Goal: Transaction & Acquisition: Purchase product/service

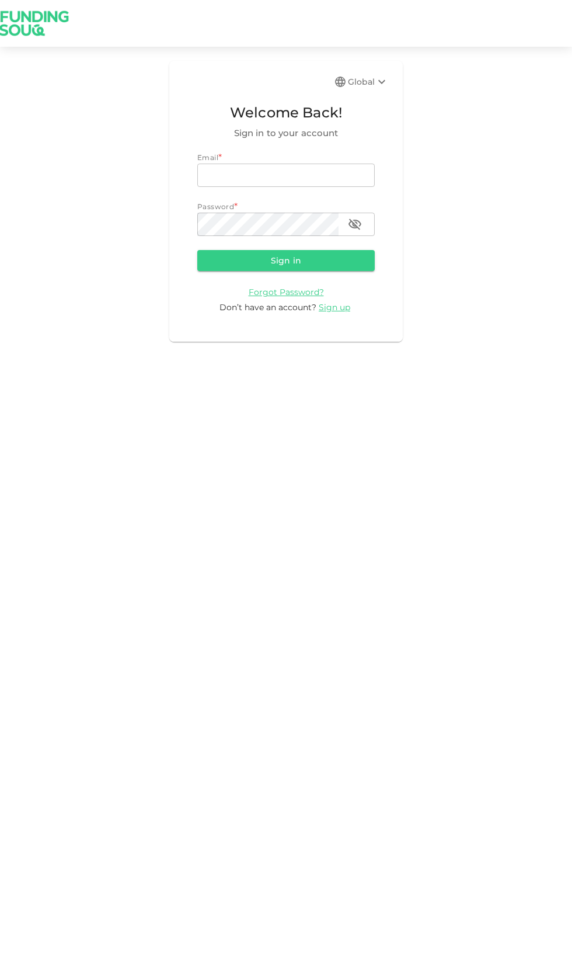
click at [260, 178] on input "email" at bounding box center [286, 175] width 178 height 23
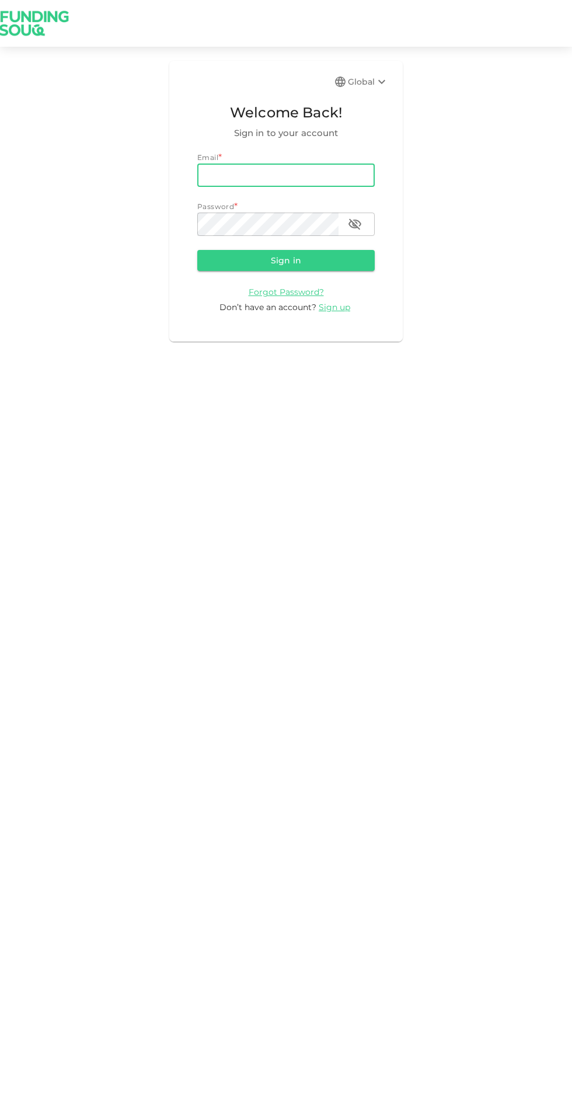
type input "[PERSON_NAME][EMAIL_ADDRESS][PERSON_NAME][PERSON_NAME][DOMAIN_NAME]"
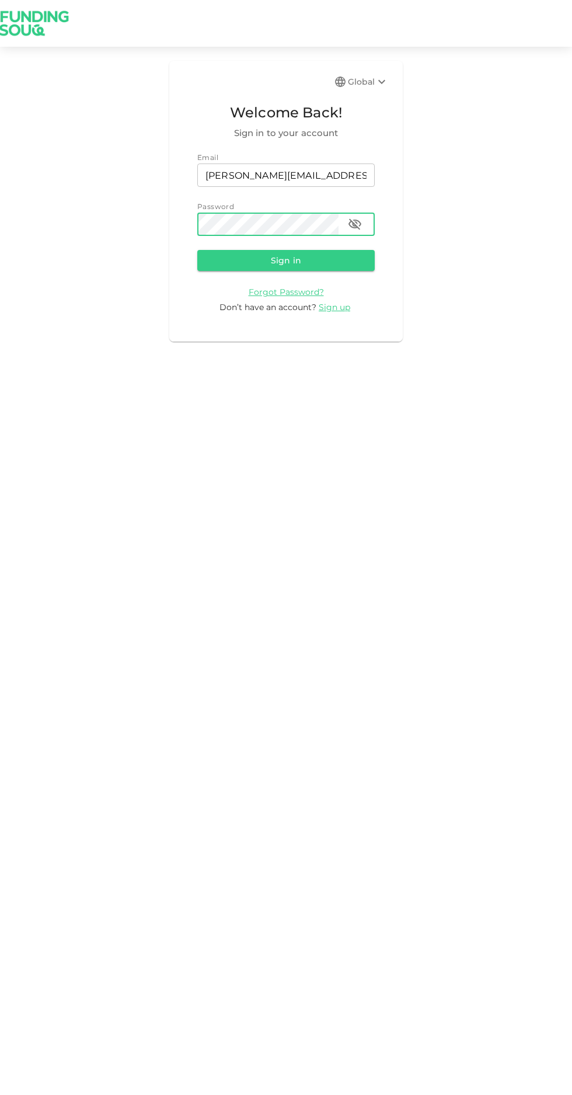
click at [256, 251] on button "Sign in" at bounding box center [286, 260] width 178 height 21
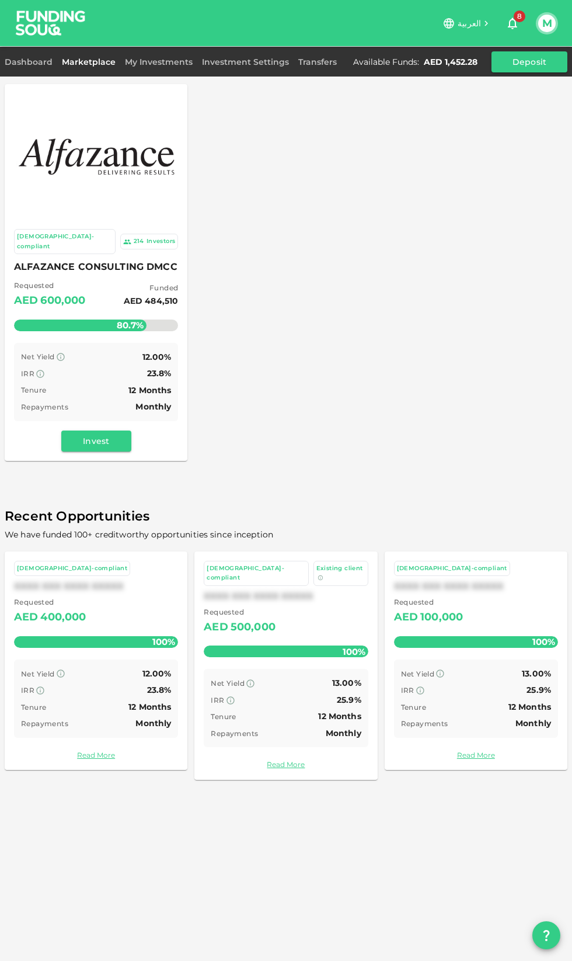
click at [29, 64] on link "Dashboard" at bounding box center [31, 62] width 53 height 11
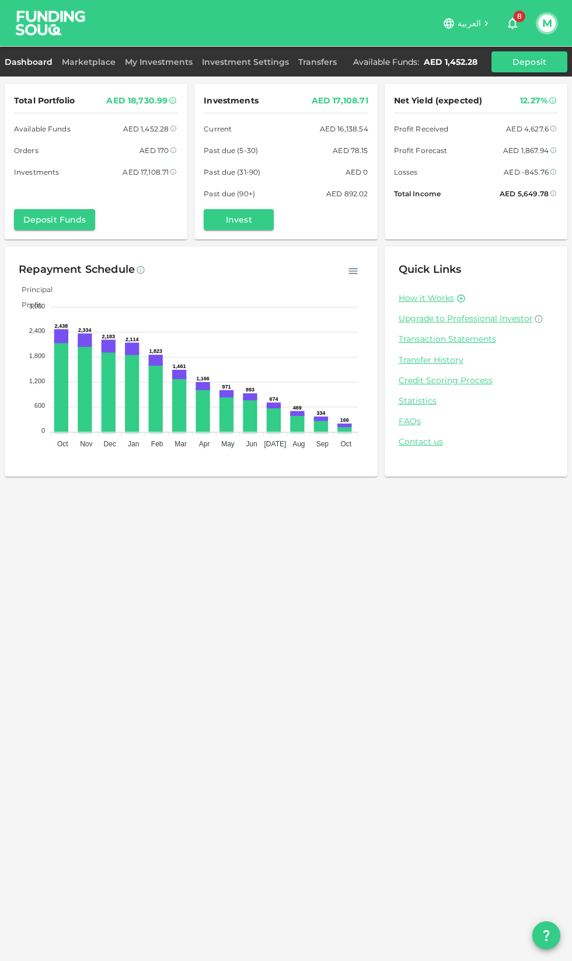
click at [159, 58] on link "My Investments" at bounding box center [158, 62] width 77 height 11
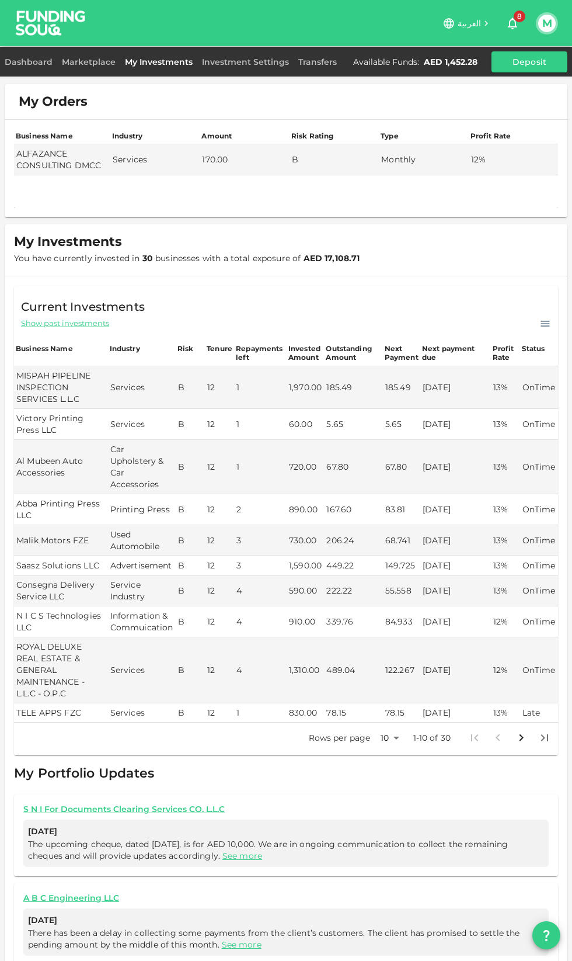
click at [399, 743] on body "العربية 8 M Dashboard Marketplace My Investments Investment Settings Transfers …" at bounding box center [286, 480] width 572 height 961
click at [390, 824] on li "100" at bounding box center [389, 818] width 35 height 21
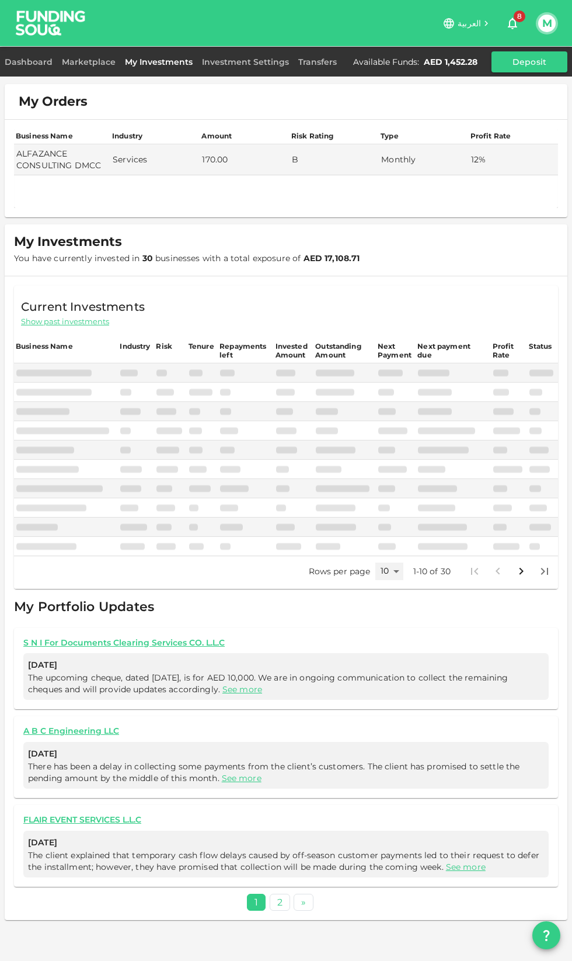
type input "100"
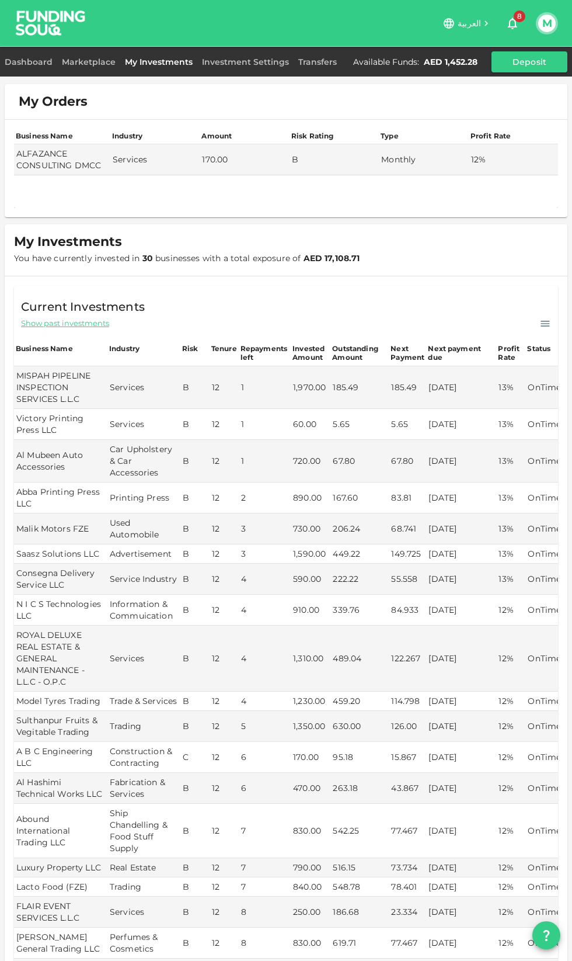
click at [81, 63] on link "Marketplace" at bounding box center [88, 62] width 63 height 11
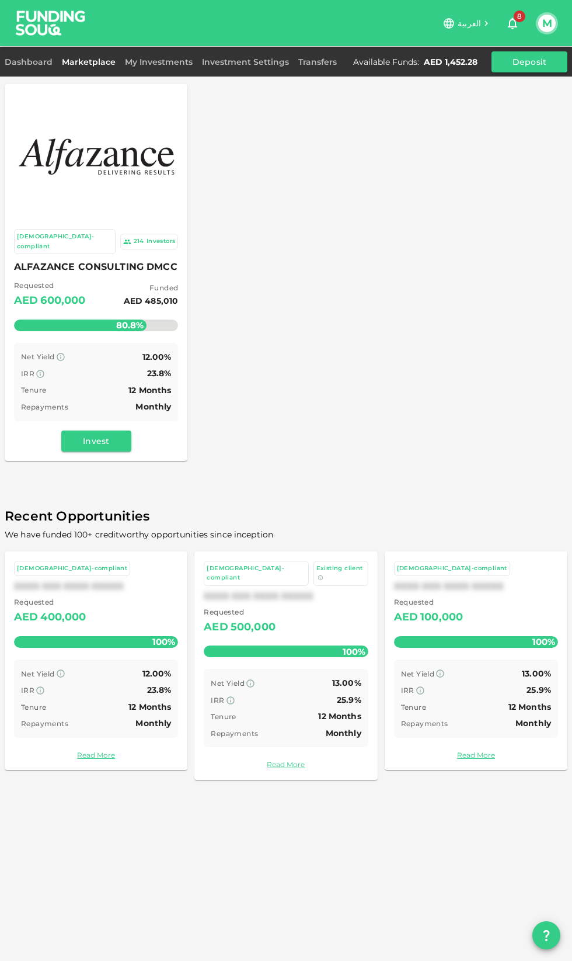
click at [97, 433] on button "Invest" at bounding box center [96, 440] width 70 height 21
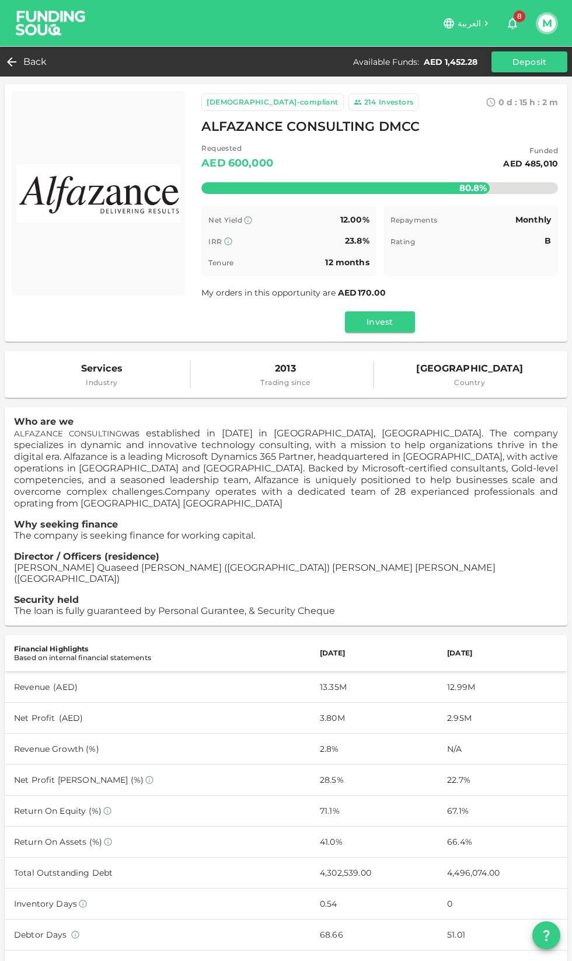
click at [370, 321] on button "Invest" at bounding box center [380, 321] width 70 height 21
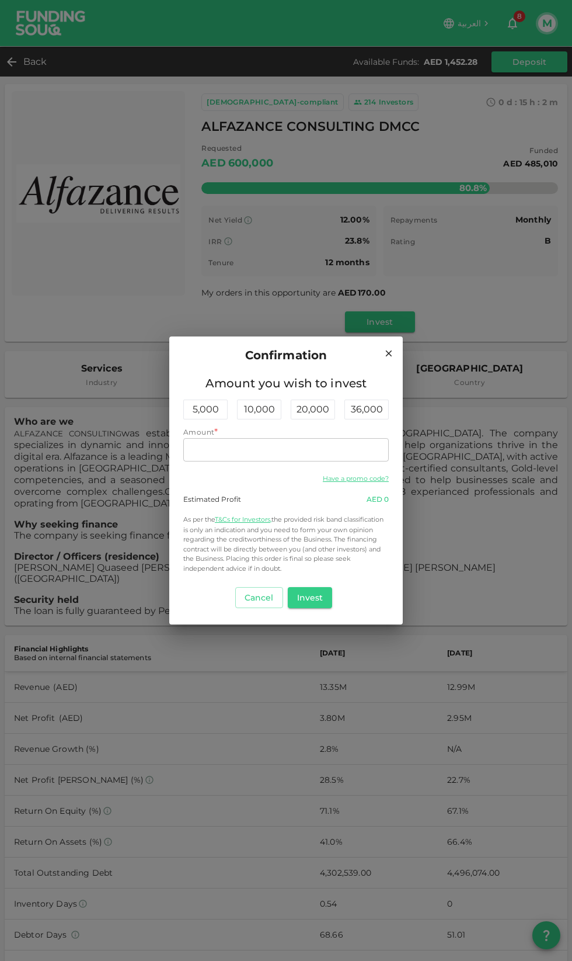
click at [239, 446] on input "Amount" at bounding box center [286, 449] width 206 height 23
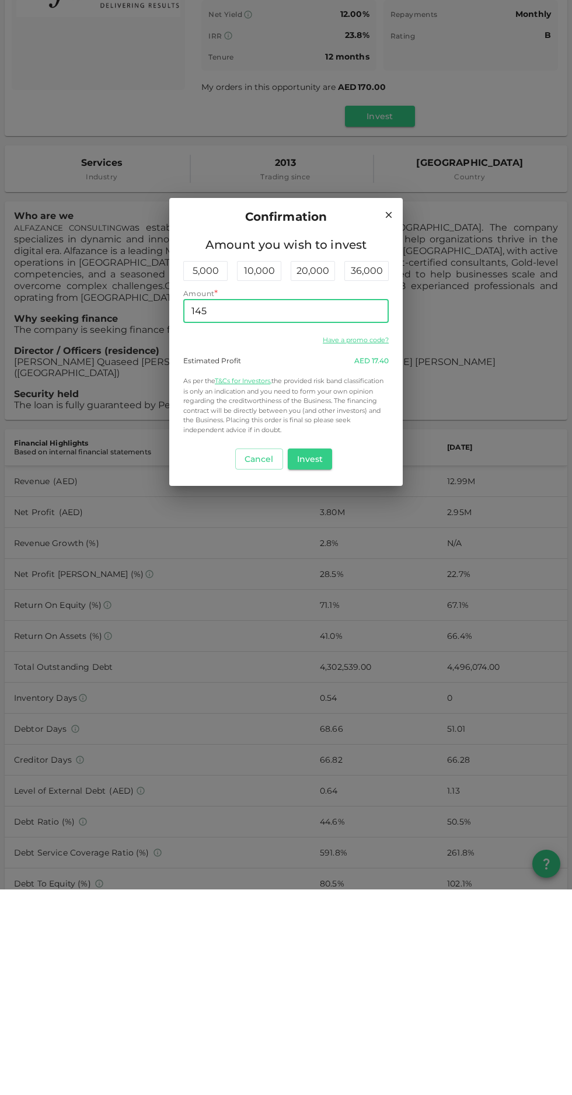
type input "1,450"
click at [310, 661] on button "Invest" at bounding box center [310, 664] width 45 height 21
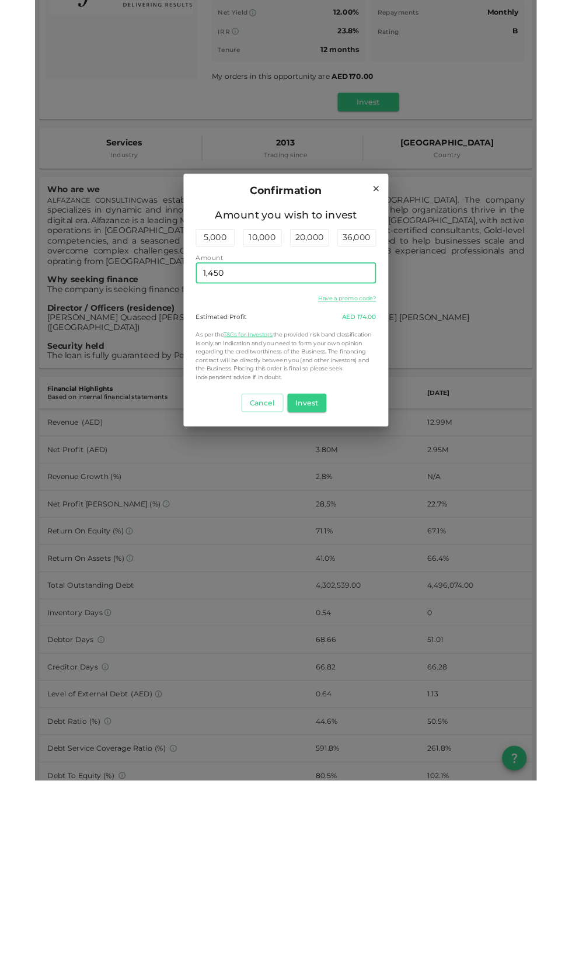
scroll to position [61, 0]
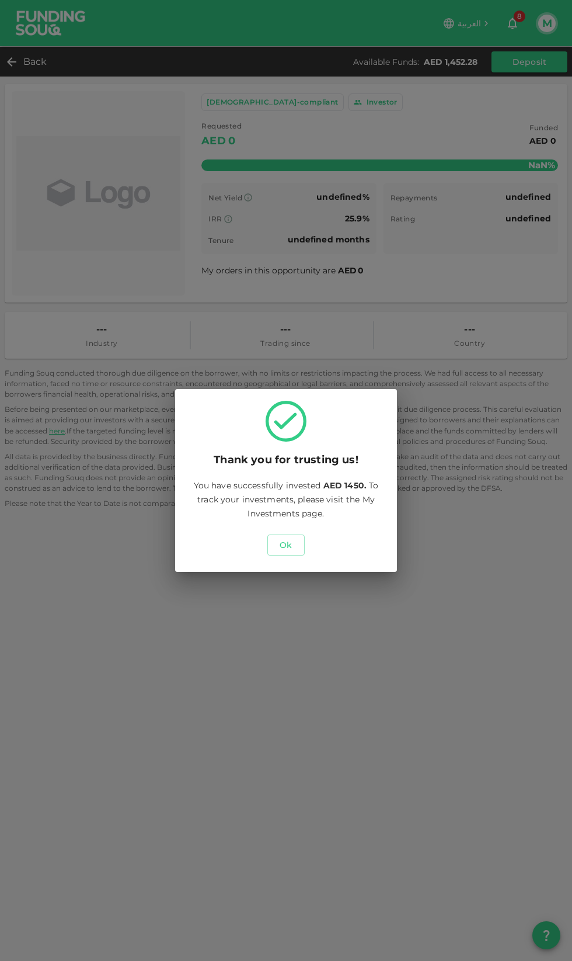
click at [286, 545] on button "Ok" at bounding box center [285, 544] width 37 height 21
